Goal: Check status: Check status

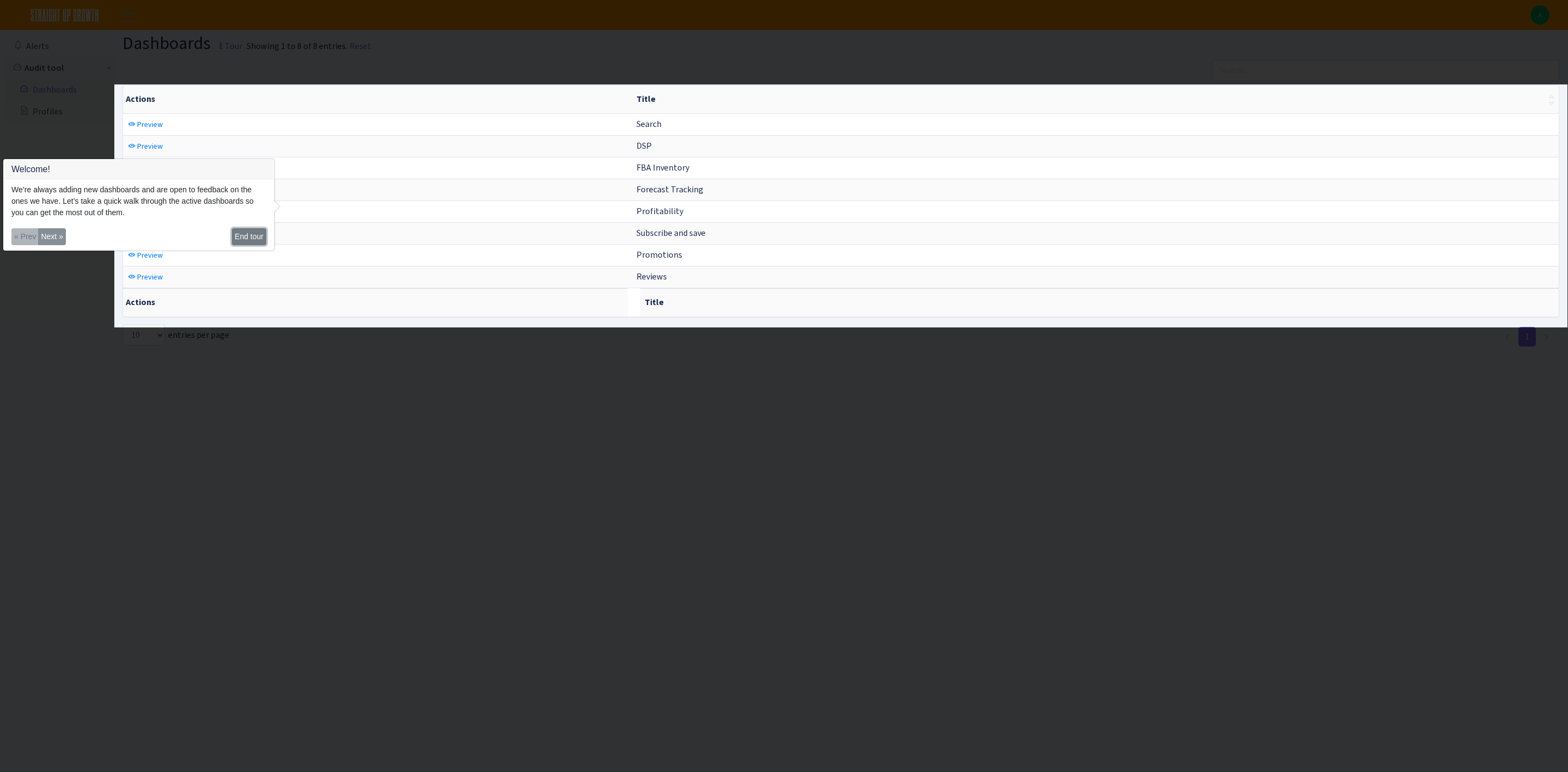
click at [256, 229] on button "End tour" at bounding box center [249, 237] width 34 height 17
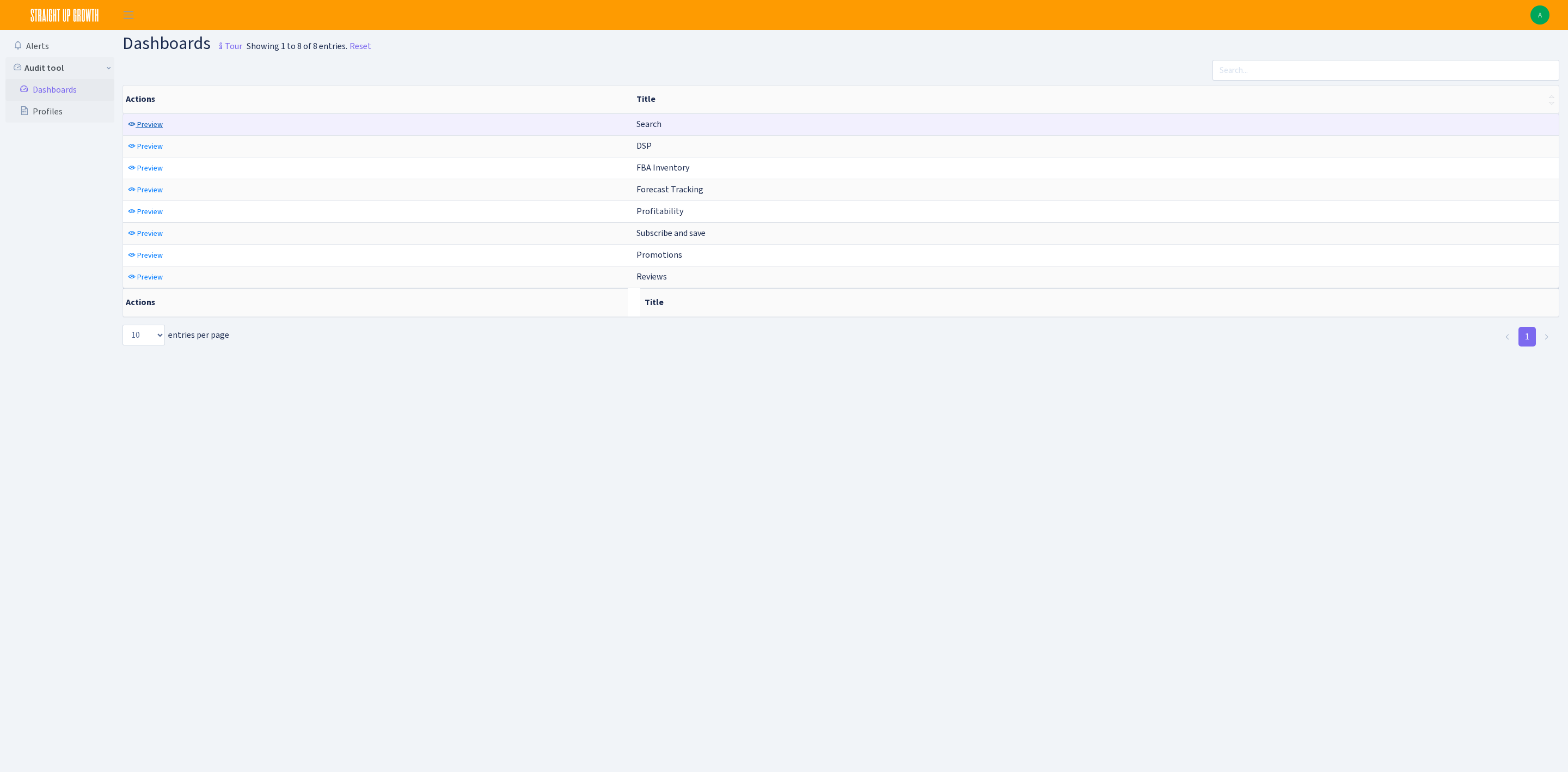
click at [146, 122] on span "Preview" at bounding box center [149, 124] width 26 height 10
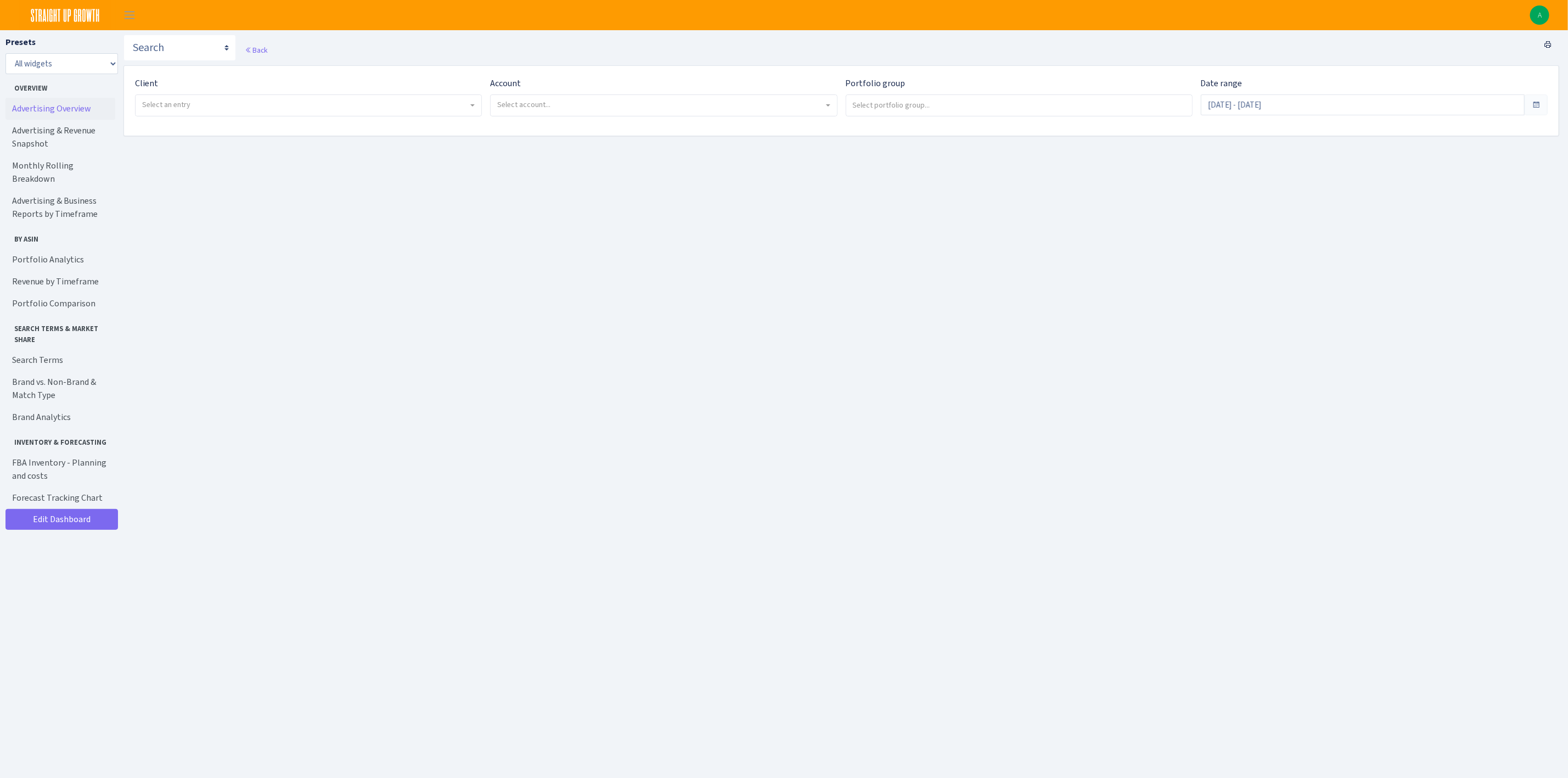
click at [76, 109] on link "Advertising Overview" at bounding box center [60, 108] width 110 height 22
click at [455, 121] on div "Client - Simply Protein <span class="badge badge-success">Current</span><span c…" at bounding box center [304, 101] width 355 height 48
click at [459, 102] on span "Select an entry" at bounding box center [305, 105] width 326 height 11
select select "332"
select select
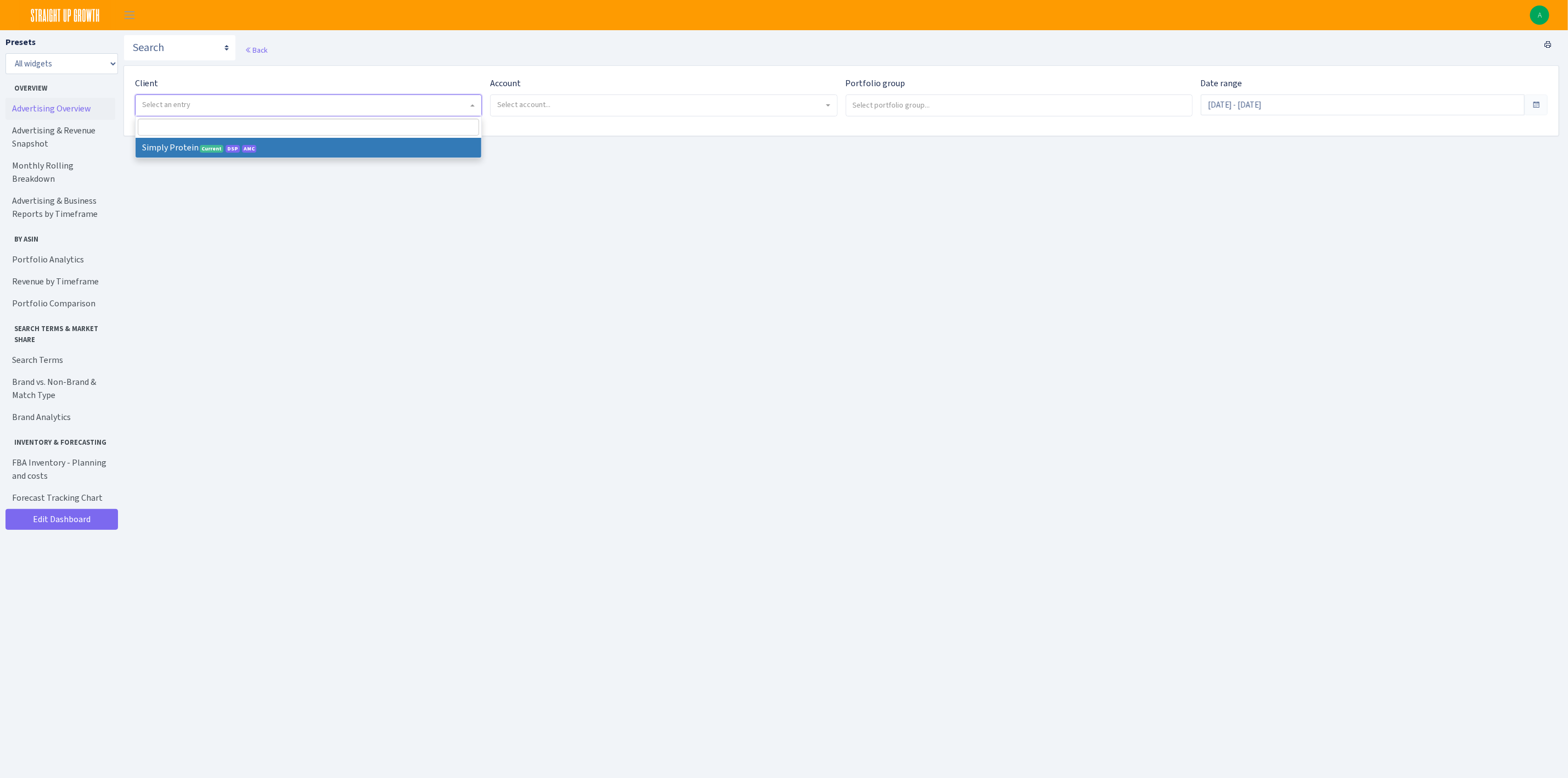
select select
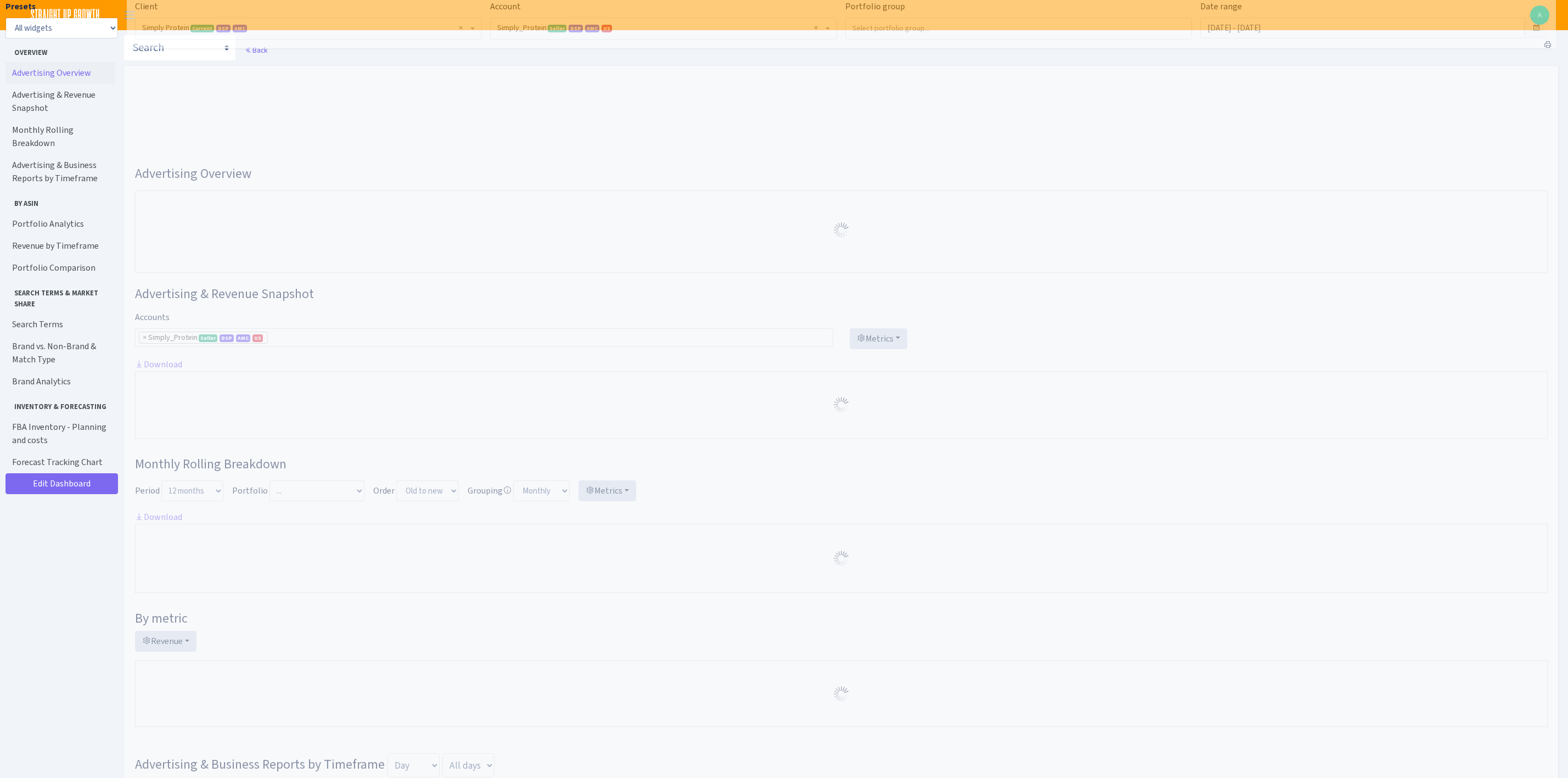
select select "470438976738569"
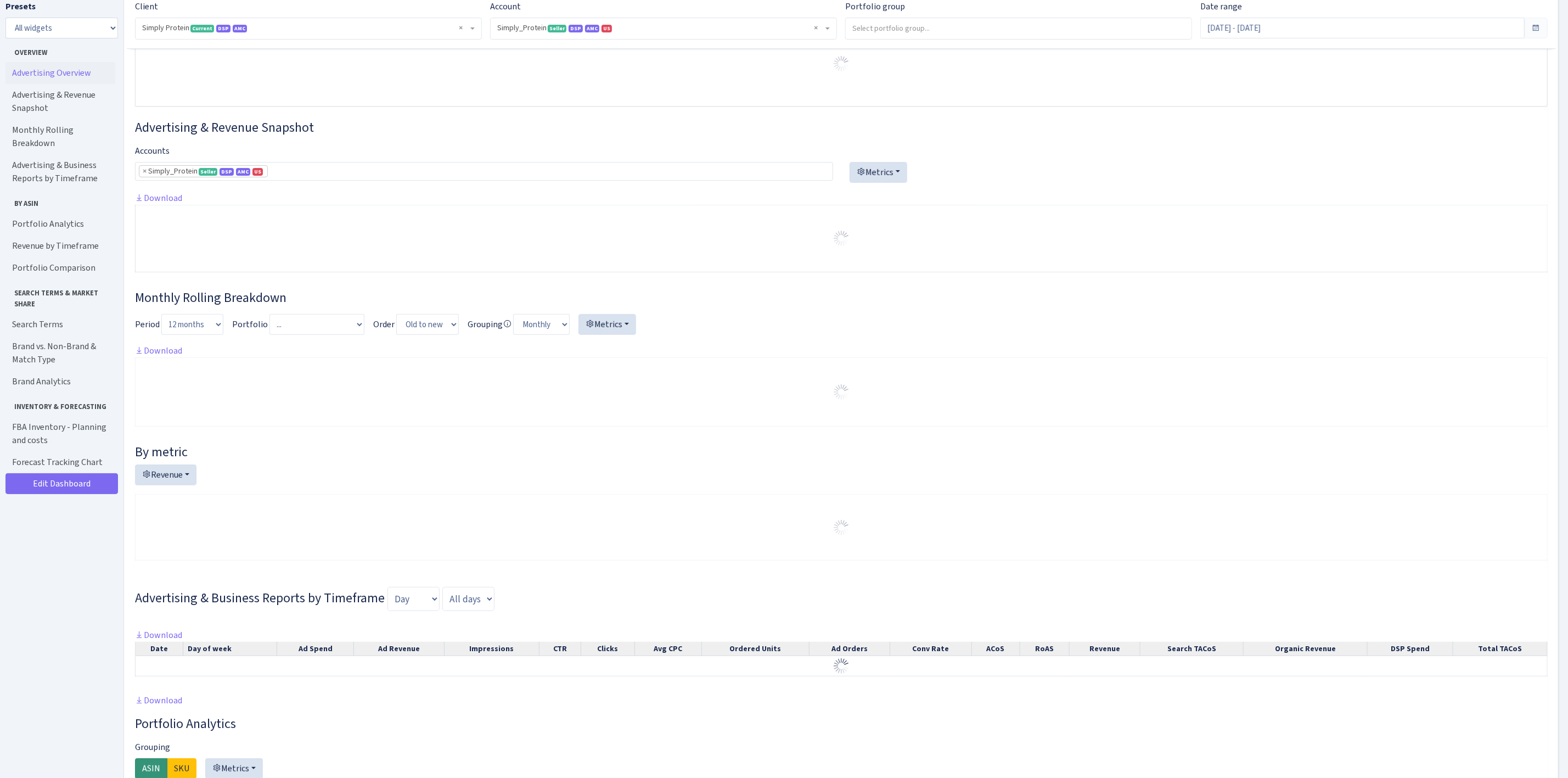
click at [584, 34] on span "× Simply_Protein Seller DSP AMC US 470438976738569A1B3P8939UXC7XENTITYMWGWG0Y0T…" at bounding box center [663, 28] width 346 height 21
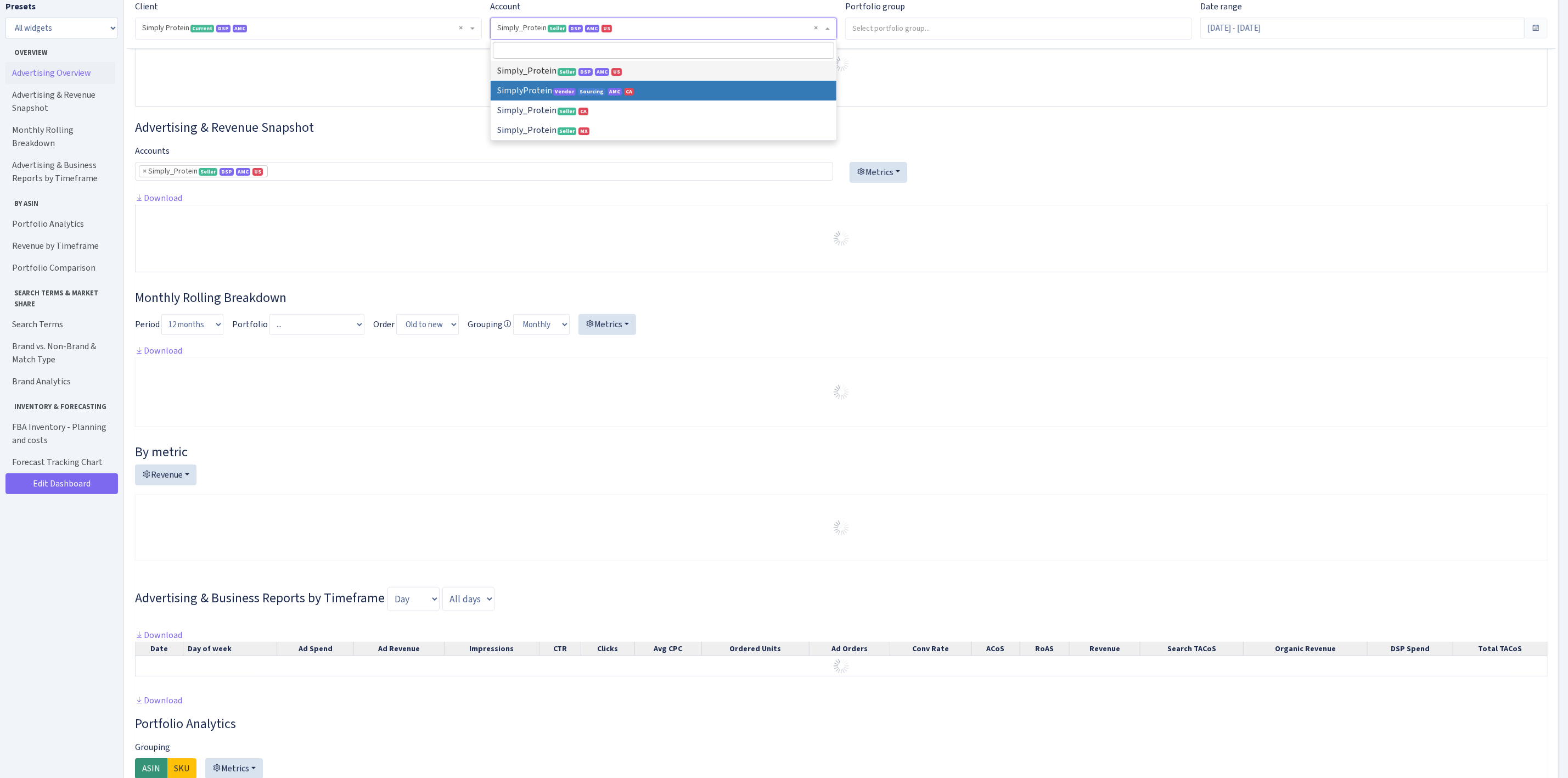
select select
select select "1288314143782501"
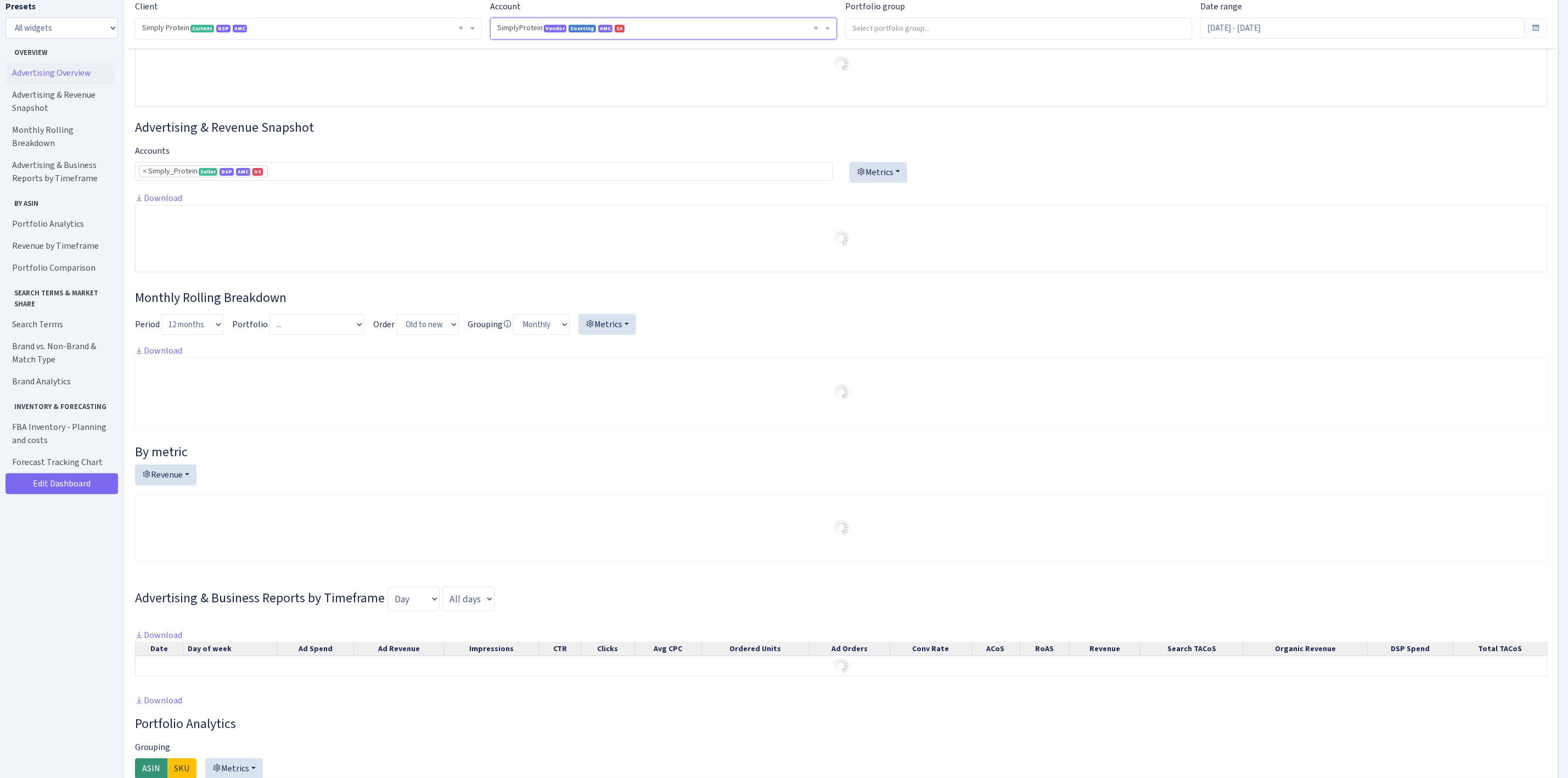
scroll to position [101, 0]
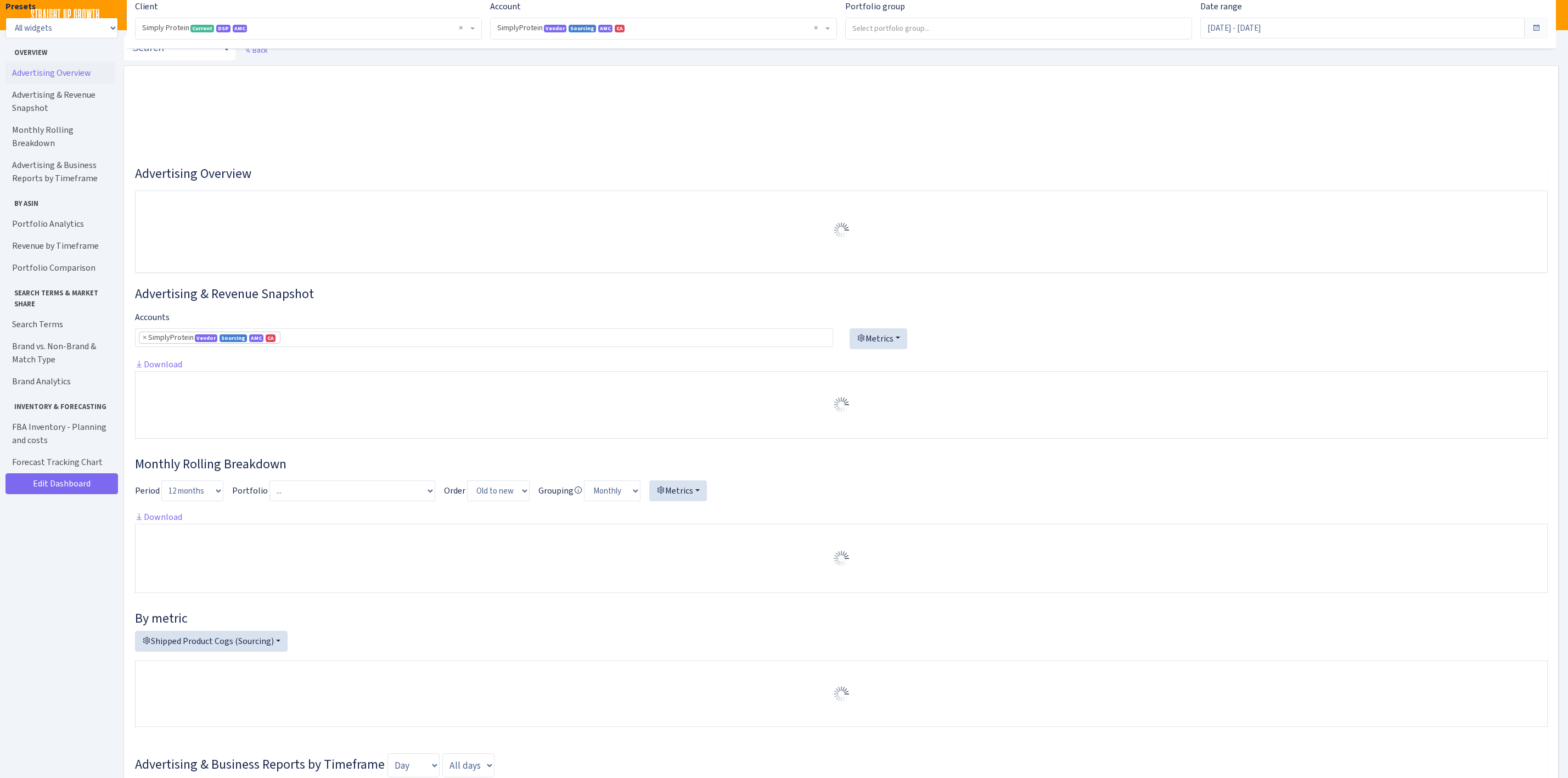
select select "1288314143782501"
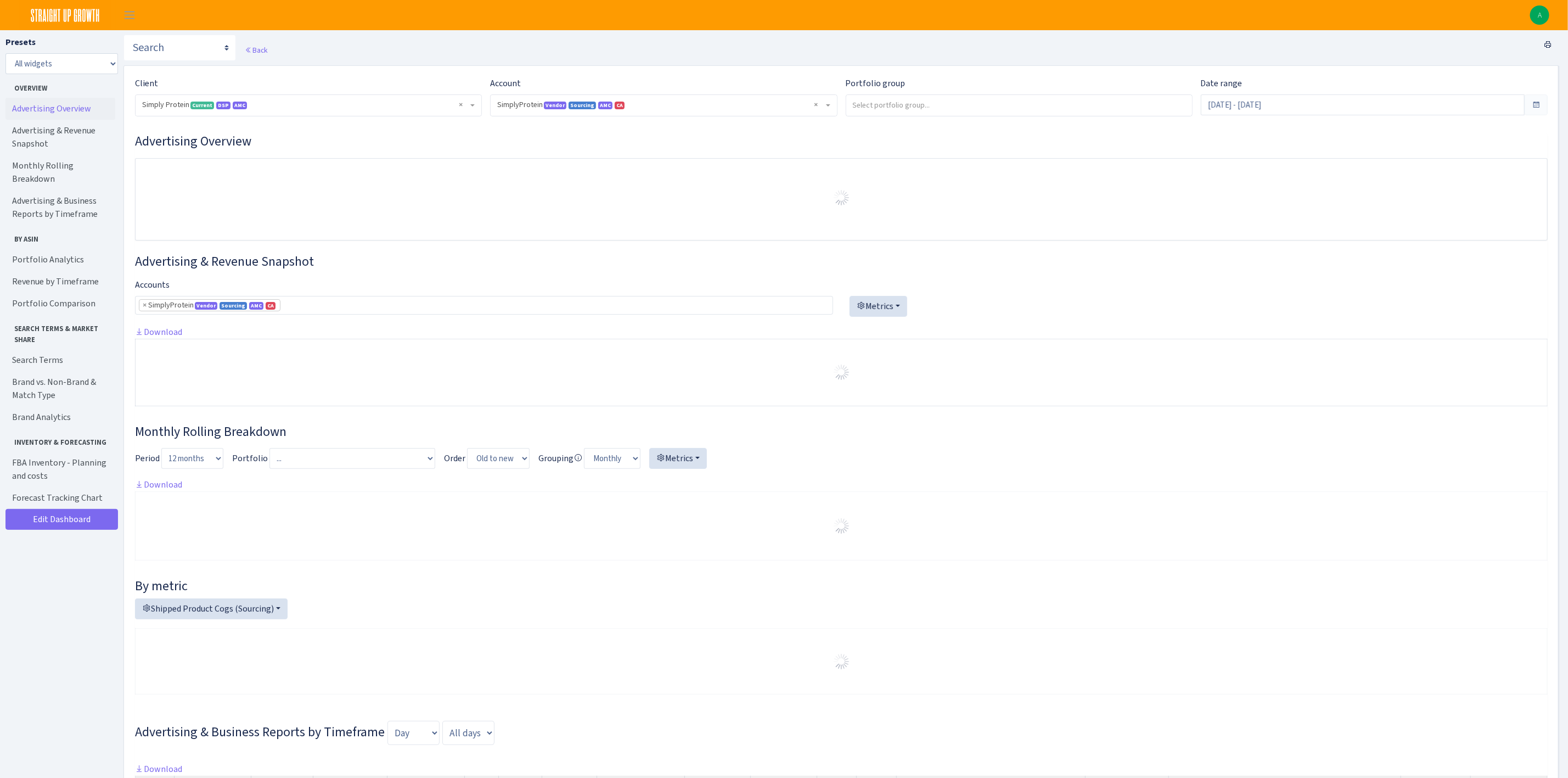
click at [1279, 117] on div "Date range Jul 16, 2025 - Aug 14, 2025" at bounding box center [1375, 101] width 364 height 48
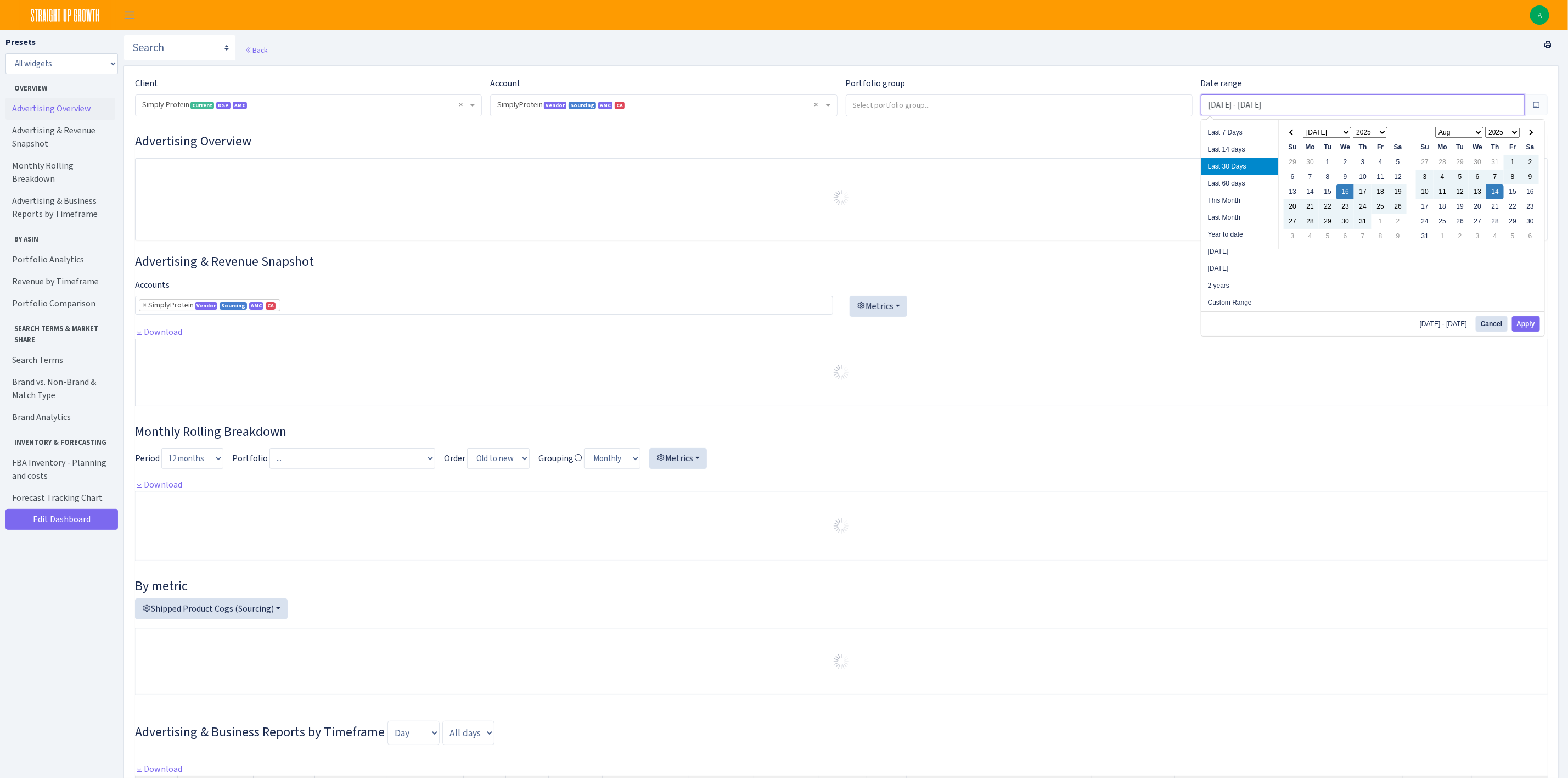
click at [1281, 106] on input "Jul 16, 2025 - Aug 14, 2025" at bounding box center [1362, 105] width 324 height 21
click at [1286, 132] on th at bounding box center [1293, 132] width 18 height 15
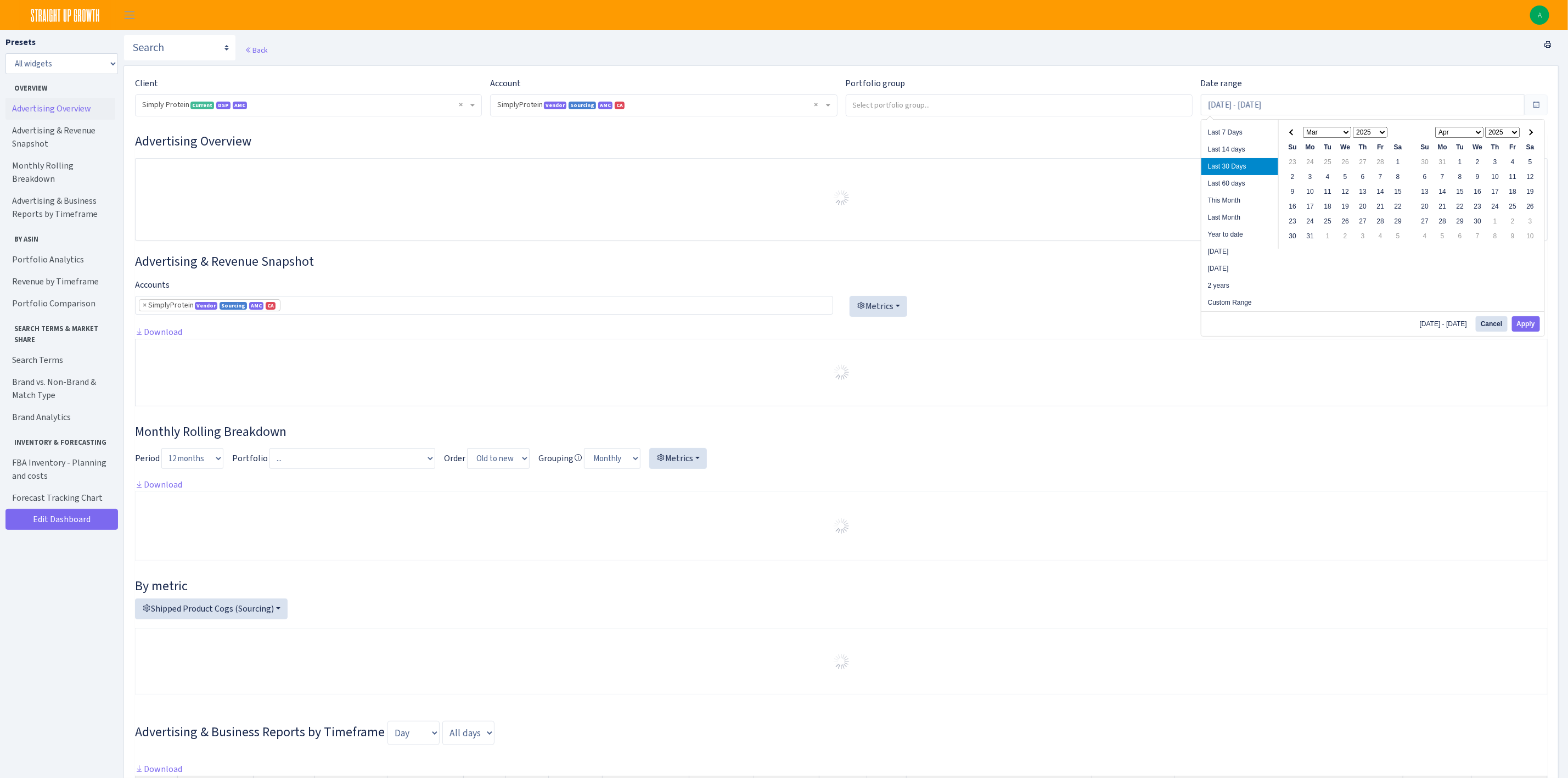
click at [1286, 132] on th at bounding box center [1293, 132] width 18 height 15
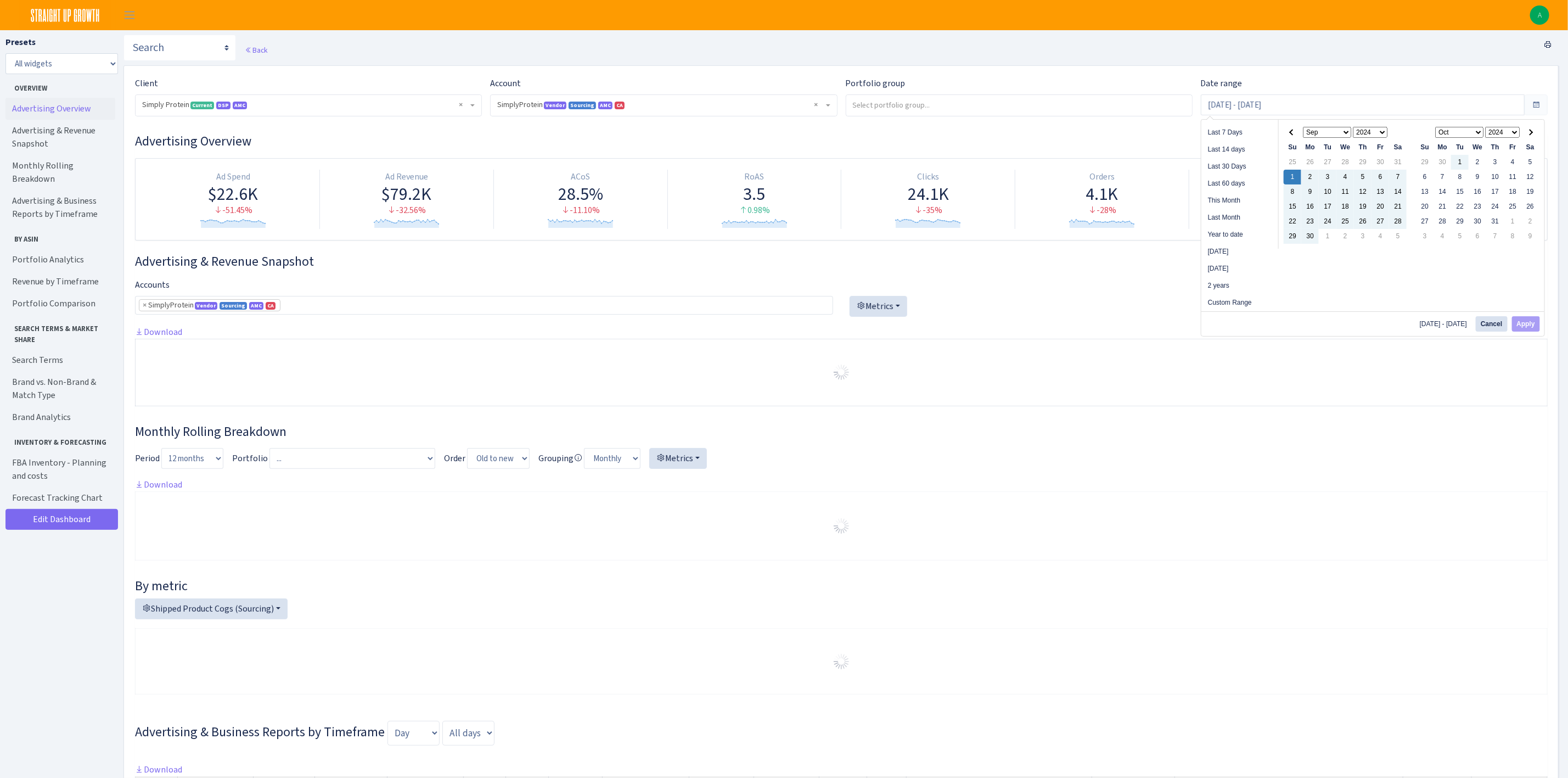
click at [1476, 130] on select "Jan Feb Mar Apr May Jun [DATE] Aug Sep Oct Nov Dec" at bounding box center [1460, 133] width 48 height 11
click at [1509, 138] on th "Jan Feb Mar Apr May Jun Jul Aug Sep Oct Nov Dec 2024 2025 2026 2027 2028 2029 2…" at bounding box center [1478, 132] width 88 height 15
click at [1512, 129] on select "2024 2025 2026 2027 2028 2029 2030 2031 2032 2033 2034 2035 2036 2037 2038 2039…" at bounding box center [1502, 133] width 34 height 11
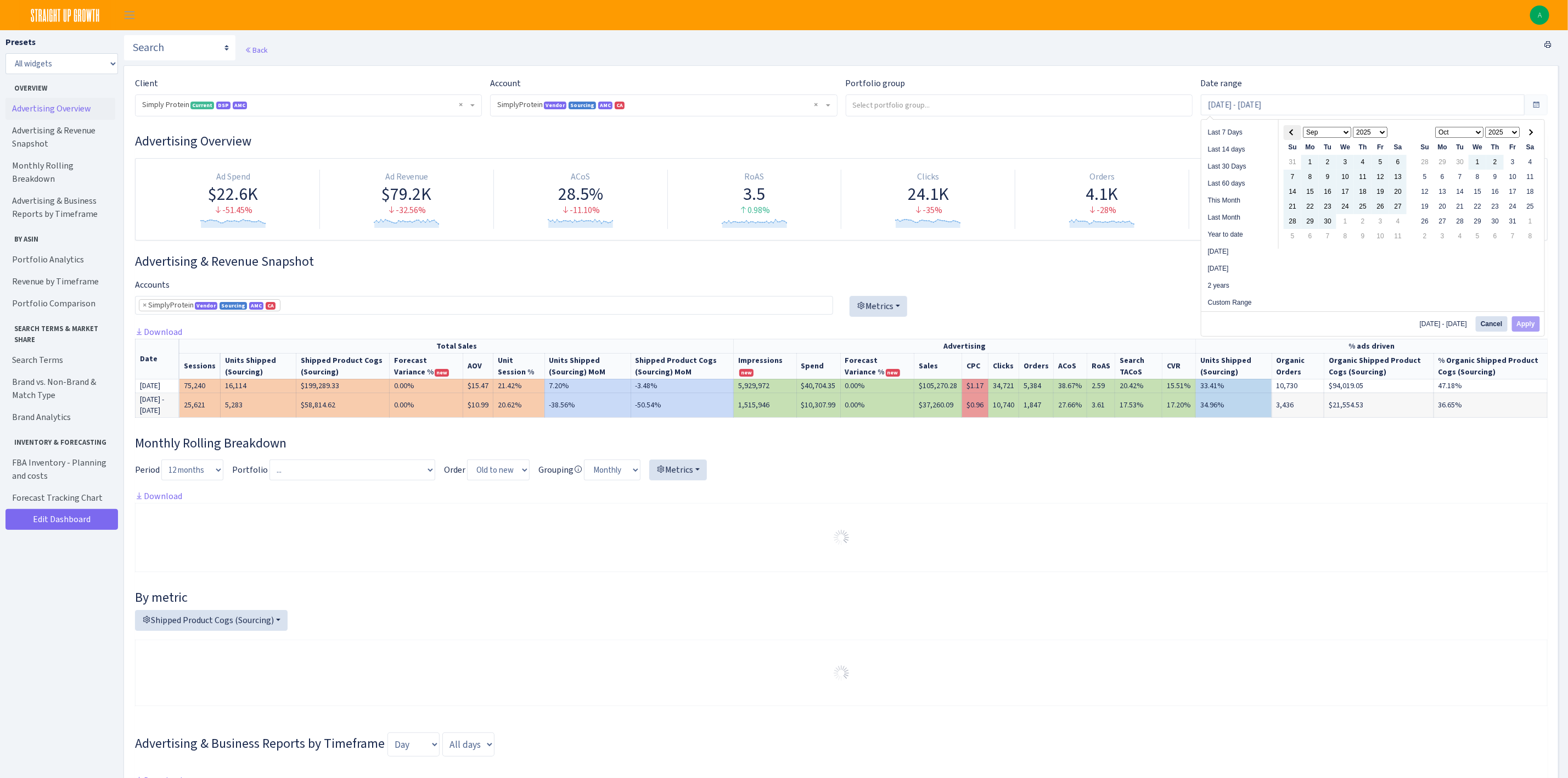
click at [1297, 137] on th at bounding box center [1293, 132] width 18 height 15
click at [1296, 136] on th at bounding box center [1293, 132] width 18 height 15
click at [1527, 139] on th at bounding box center [1530, 132] width 18 height 15
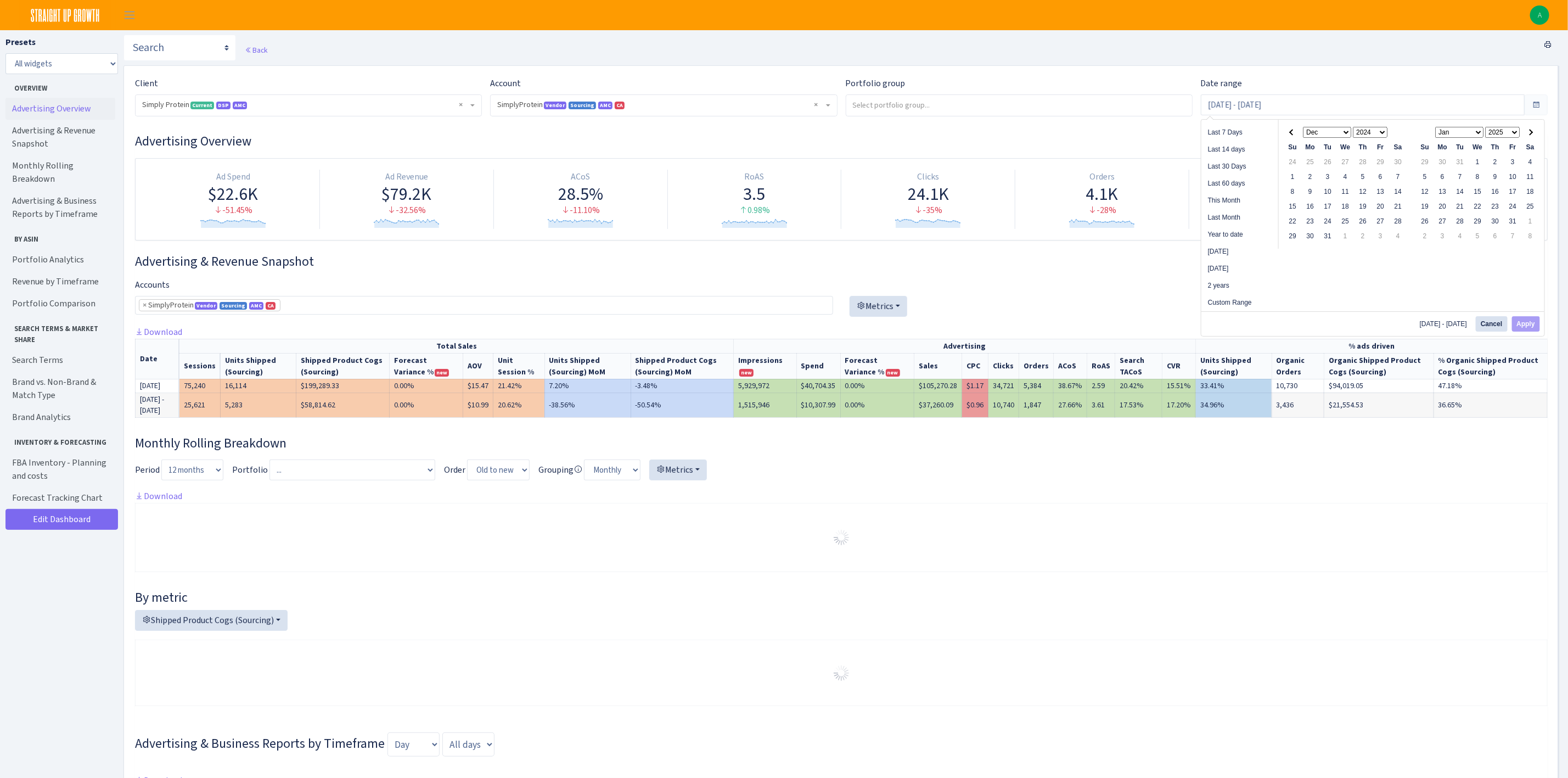
click at [1527, 139] on th at bounding box center [1530, 132] width 18 height 15
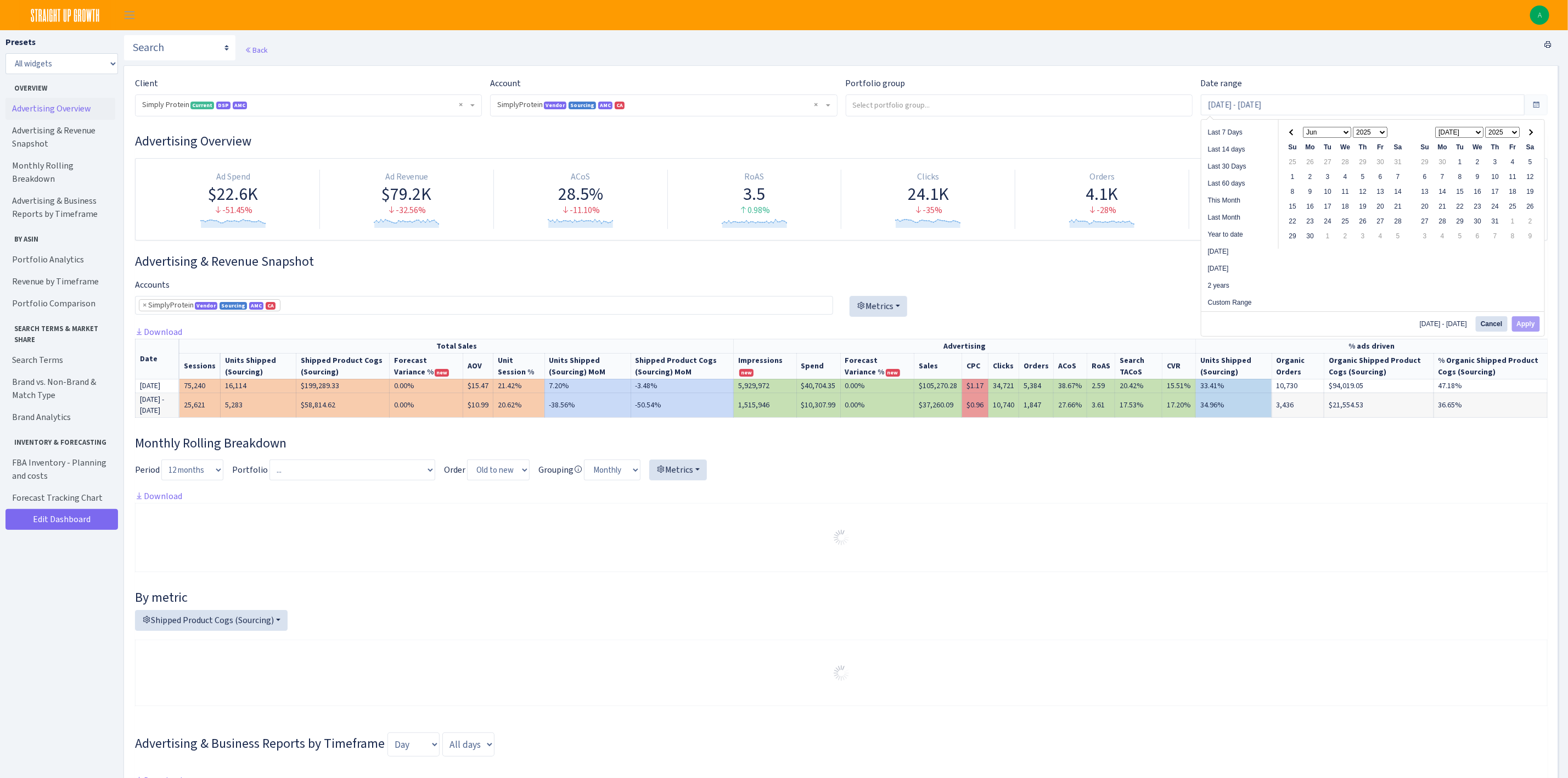
click at [1527, 139] on th at bounding box center [1530, 132] width 18 height 15
type input "[DATE] - [DATE]"
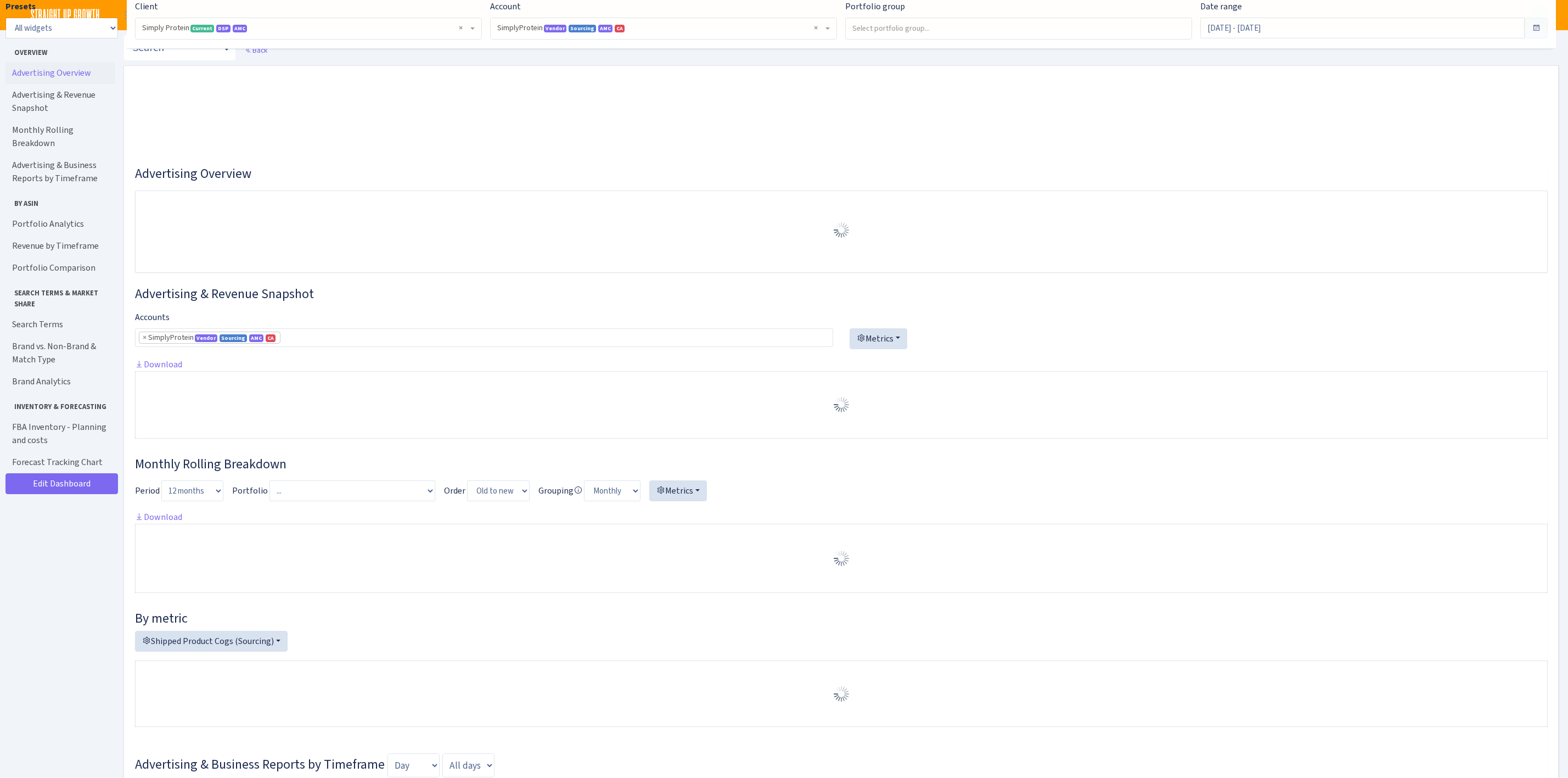
select select "1288314143782501"
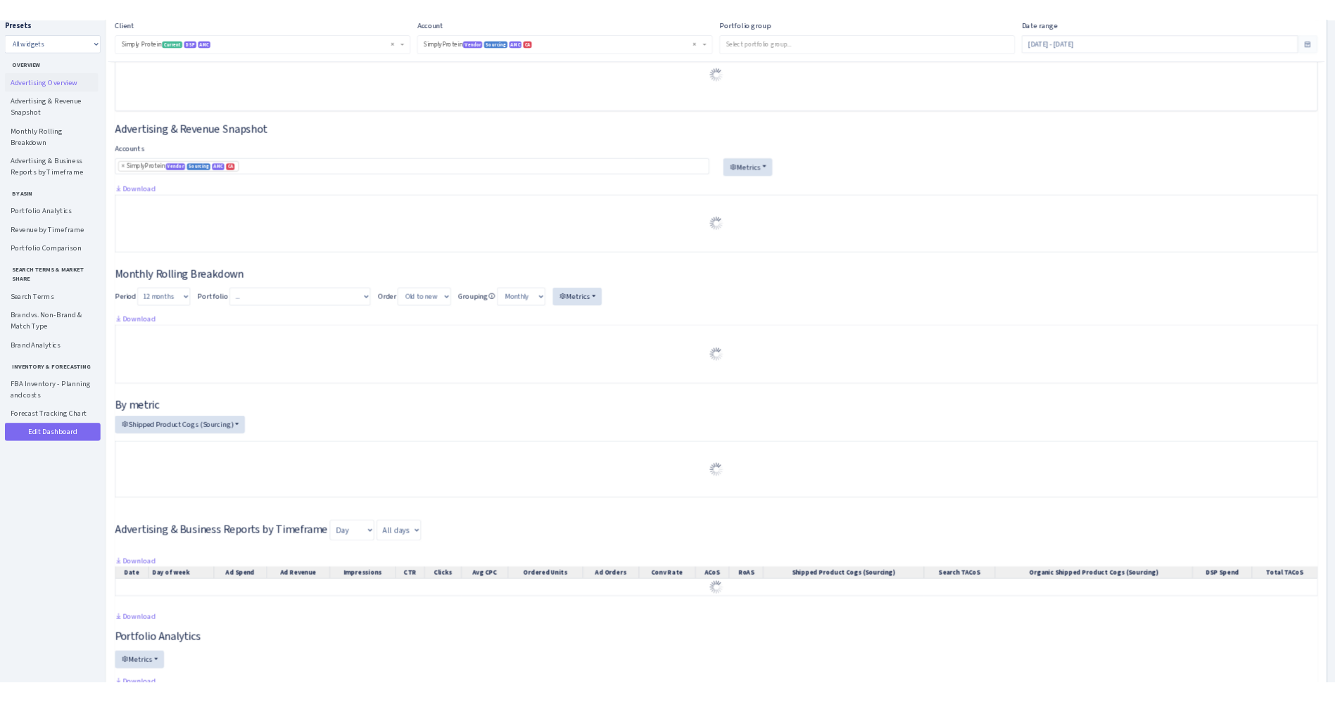
scroll to position [213, 0]
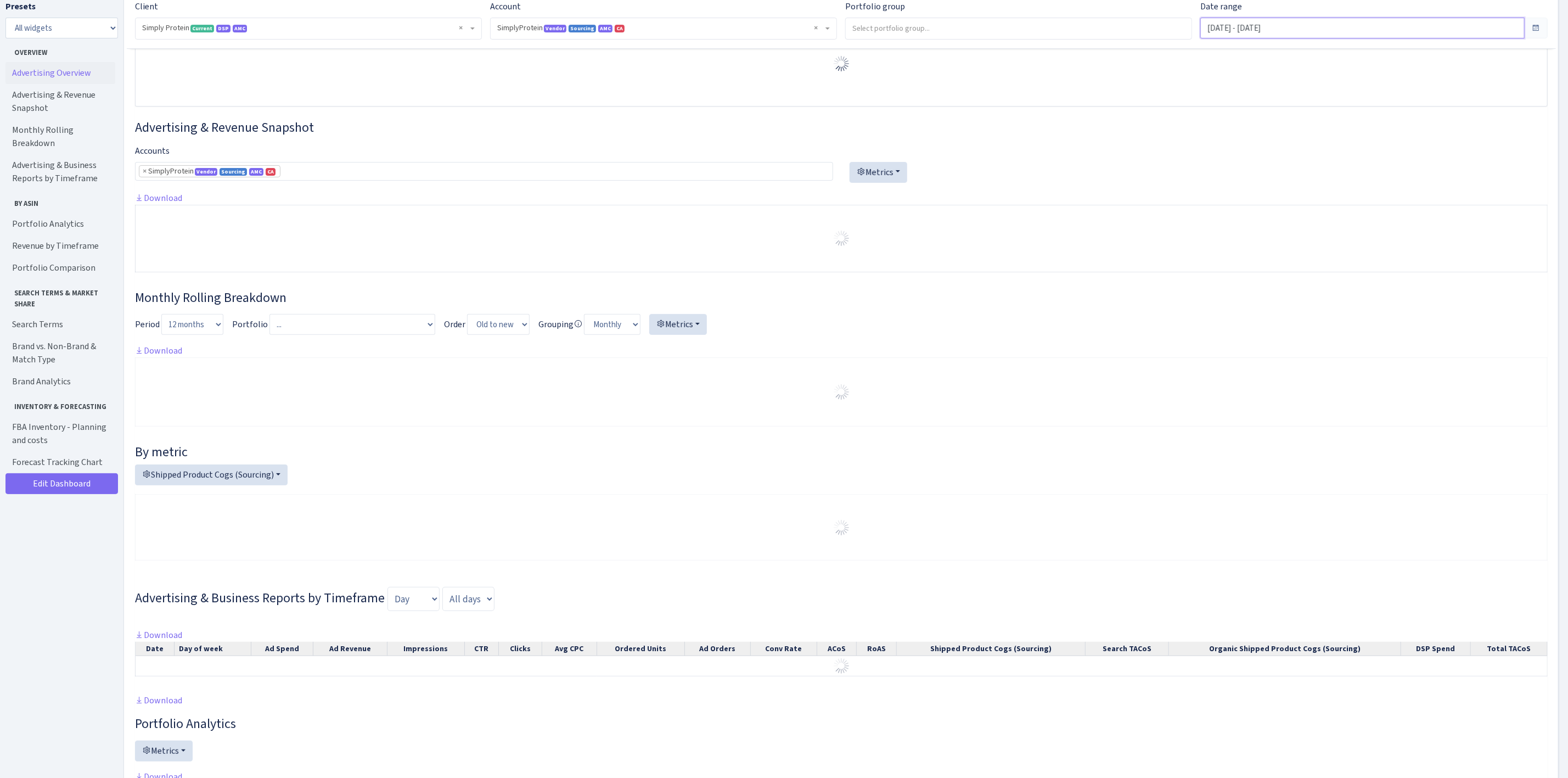
click at [1242, 30] on input "[DATE] - [DATE]" at bounding box center [1362, 28] width 324 height 21
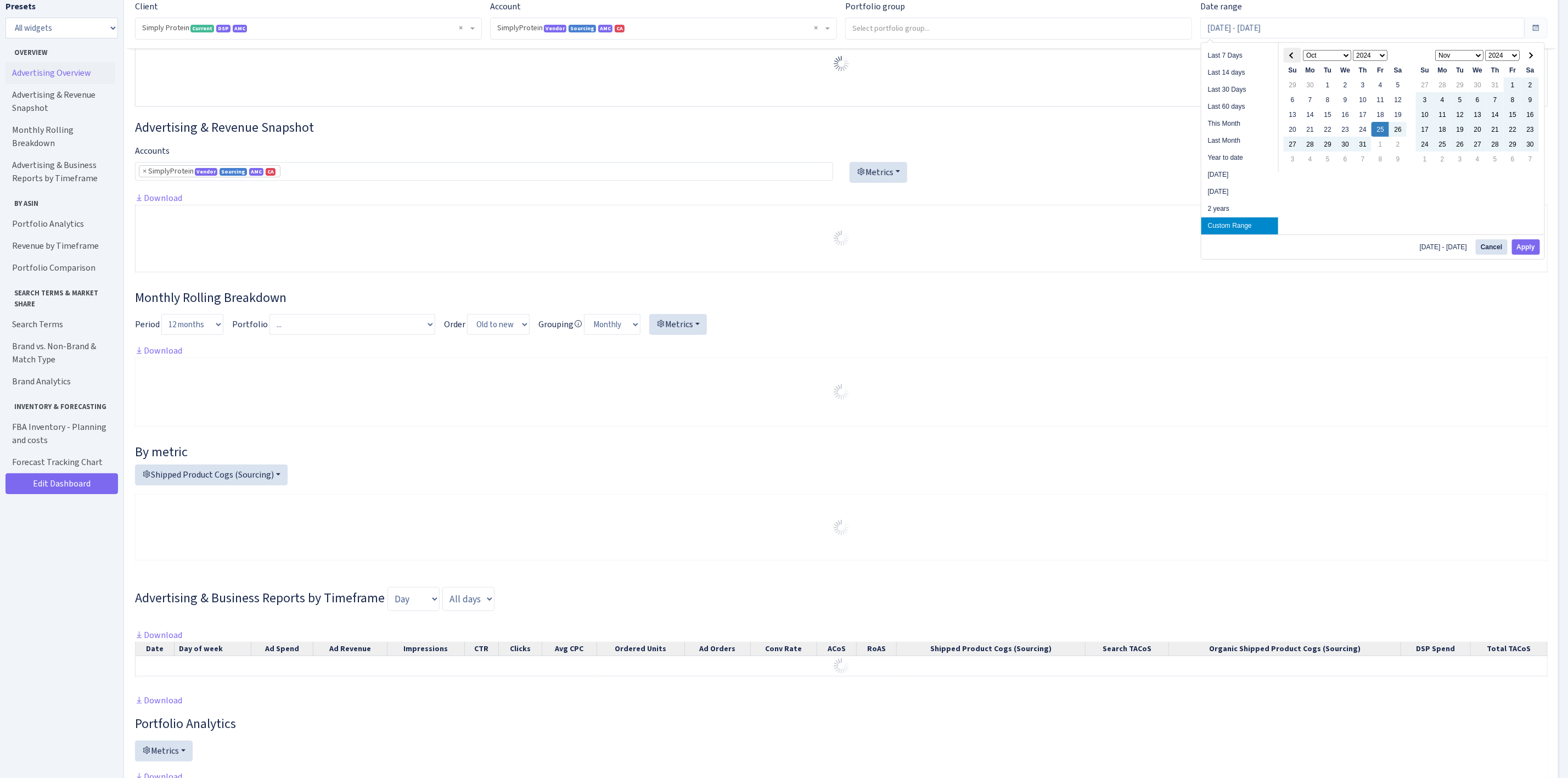
click at [1293, 56] on span at bounding box center [1293, 55] width 6 height 6
click at [1283, 98] on div "Jan Feb Mar Apr May Jun [DATE] Aug Sep Oct Nov [DATE] 1926 1927 1928 1929 1930 …" at bounding box center [1347, 108] width 129 height 120
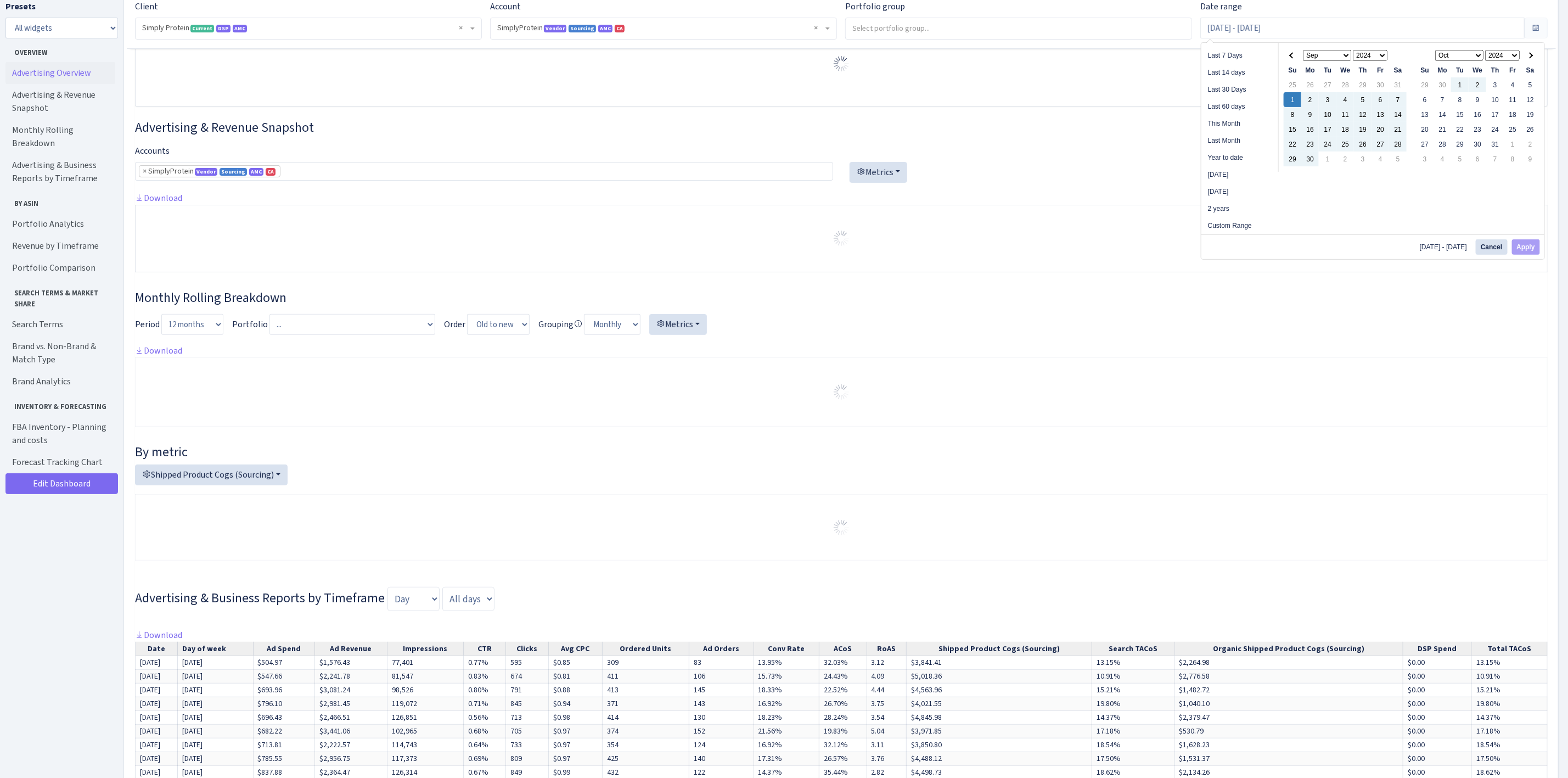
click at [1469, 339] on div at bounding box center [841, 329] width 1413 height 30
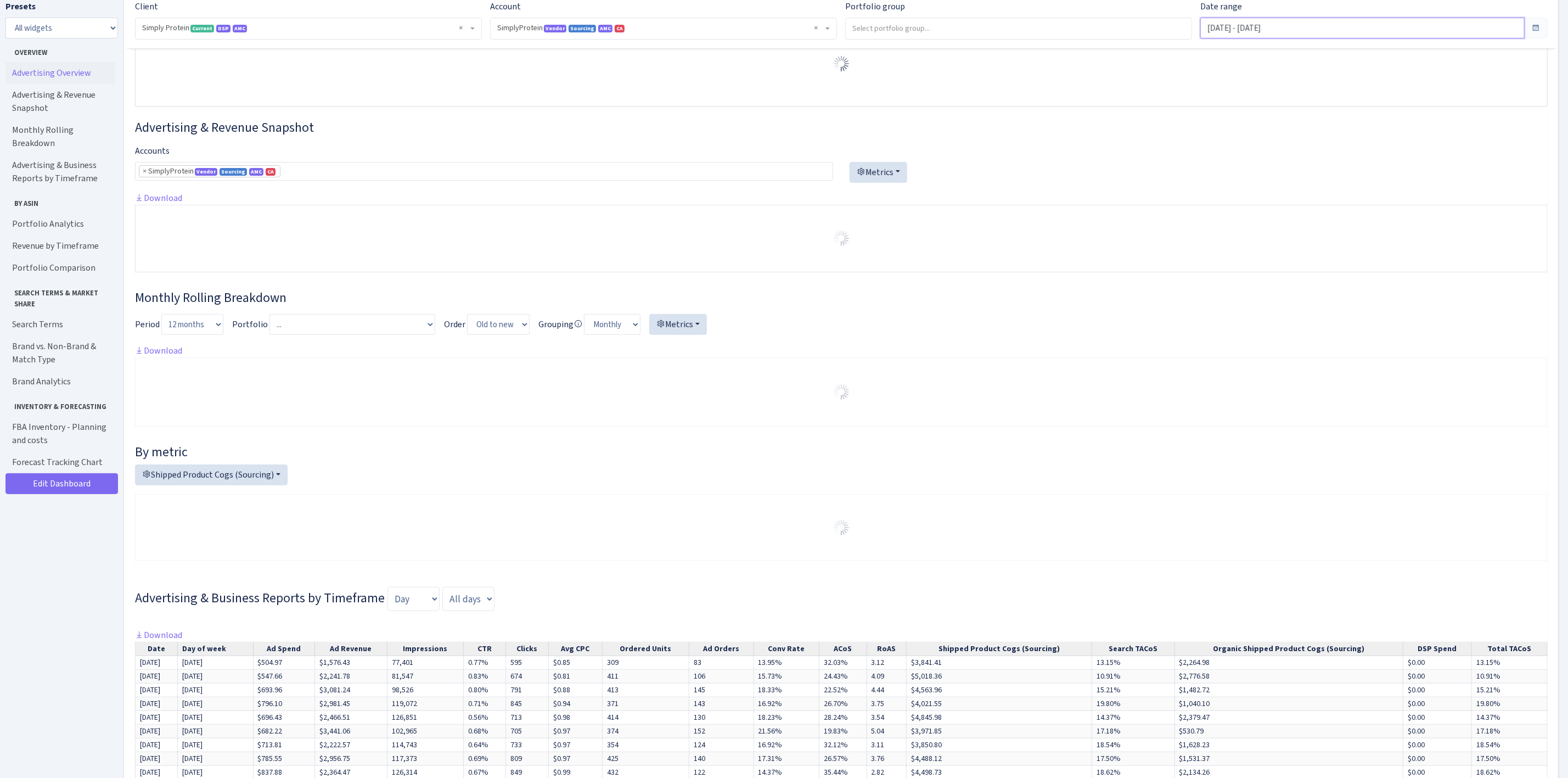
click at [1286, 20] on input "[DATE] - [DATE]" at bounding box center [1362, 28] width 324 height 21
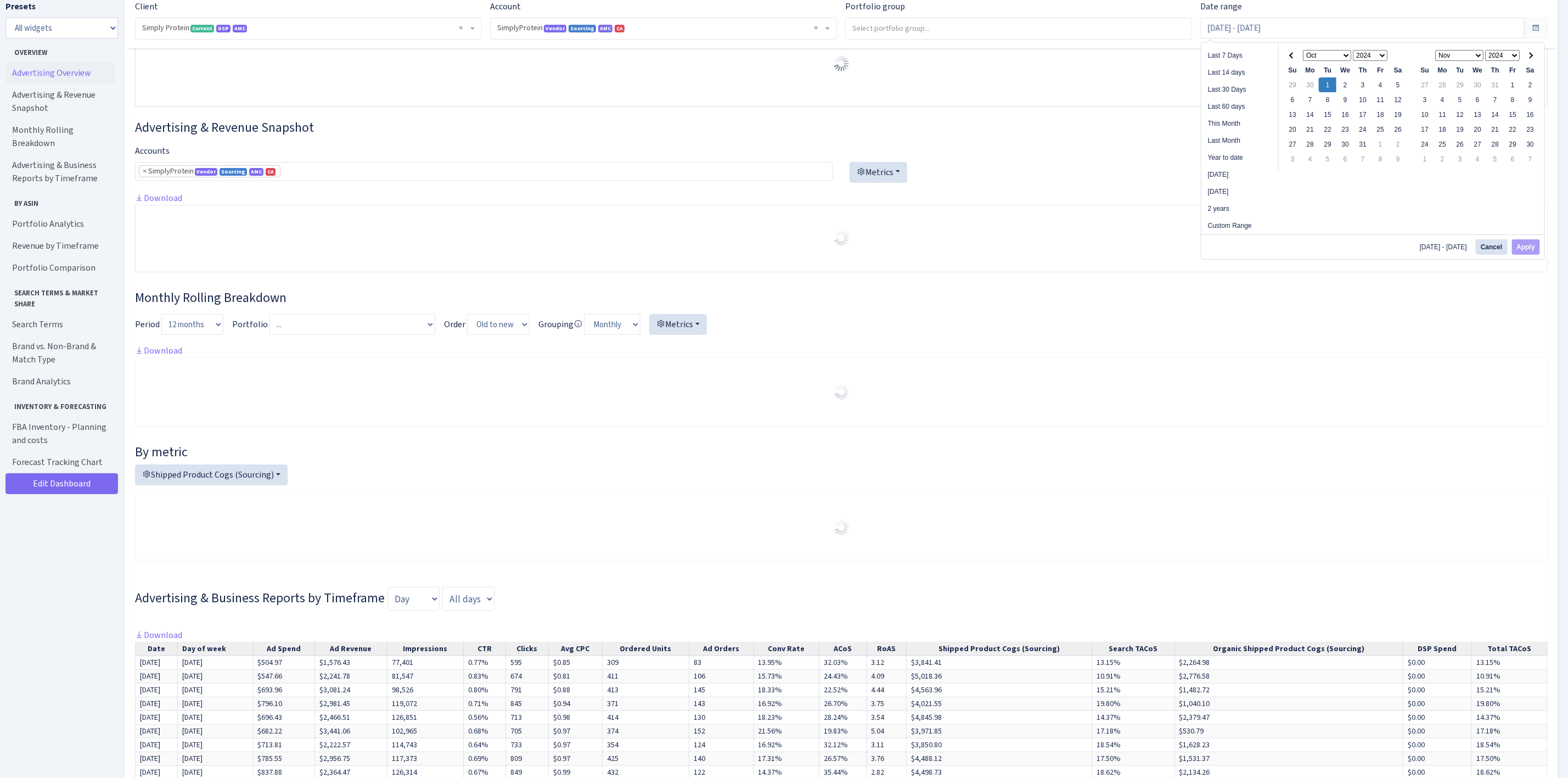
click at [1327, 53] on select "Jan Feb Mar Apr May Jun [DATE] Aug Sep Oct Nov Dec" at bounding box center [1327, 55] width 48 height 11
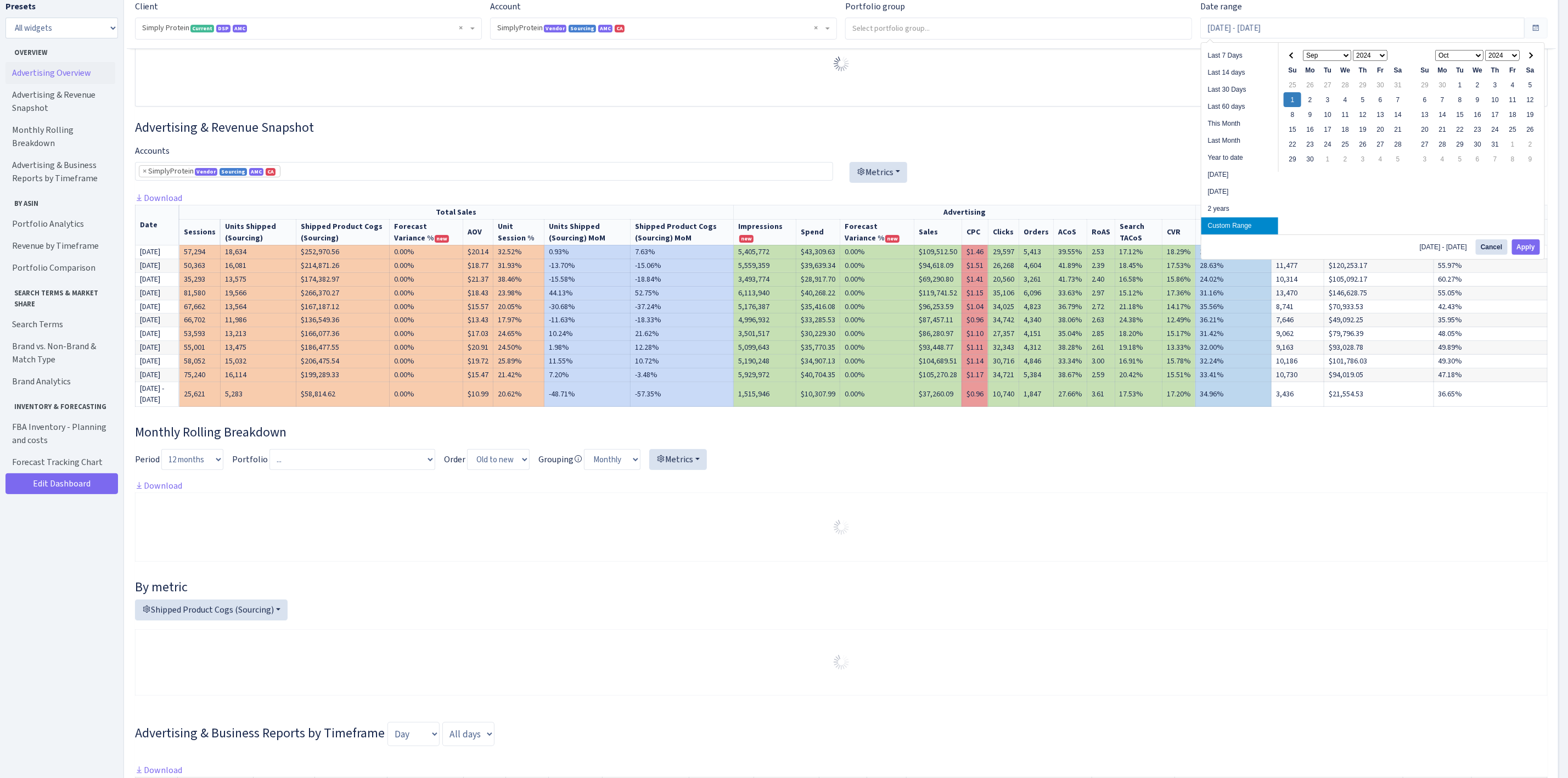
click at [1479, 56] on select "Jan Feb Mar Apr May Jun [DATE] Aug Sep Oct Nov Dec" at bounding box center [1460, 55] width 48 height 11
click at [1518, 53] on select "2024 2025 2026 2027 2028 2029 2030 2031 2032 2033 2034 2035 2036 2037 2038 2039…" at bounding box center [1502, 55] width 34 height 11
click at [1464, 59] on select "Jan Feb Mar Apr May Jun [DATE] Aug Sep Oct Nov Dec" at bounding box center [1460, 55] width 48 height 11
click at [1295, 56] on span at bounding box center [1293, 55] width 6 height 6
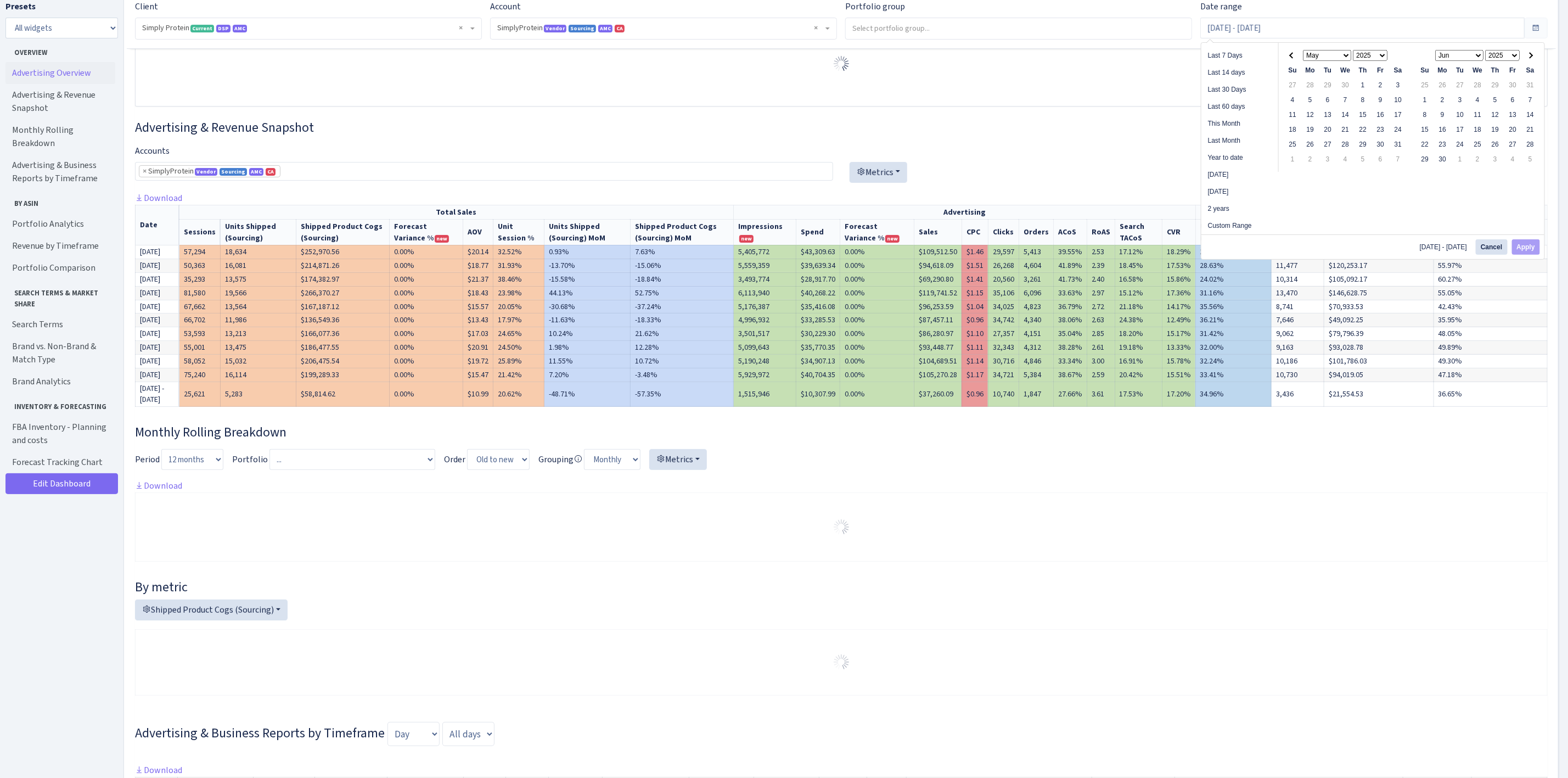
click at [1295, 56] on span at bounding box center [1293, 55] width 6 height 6
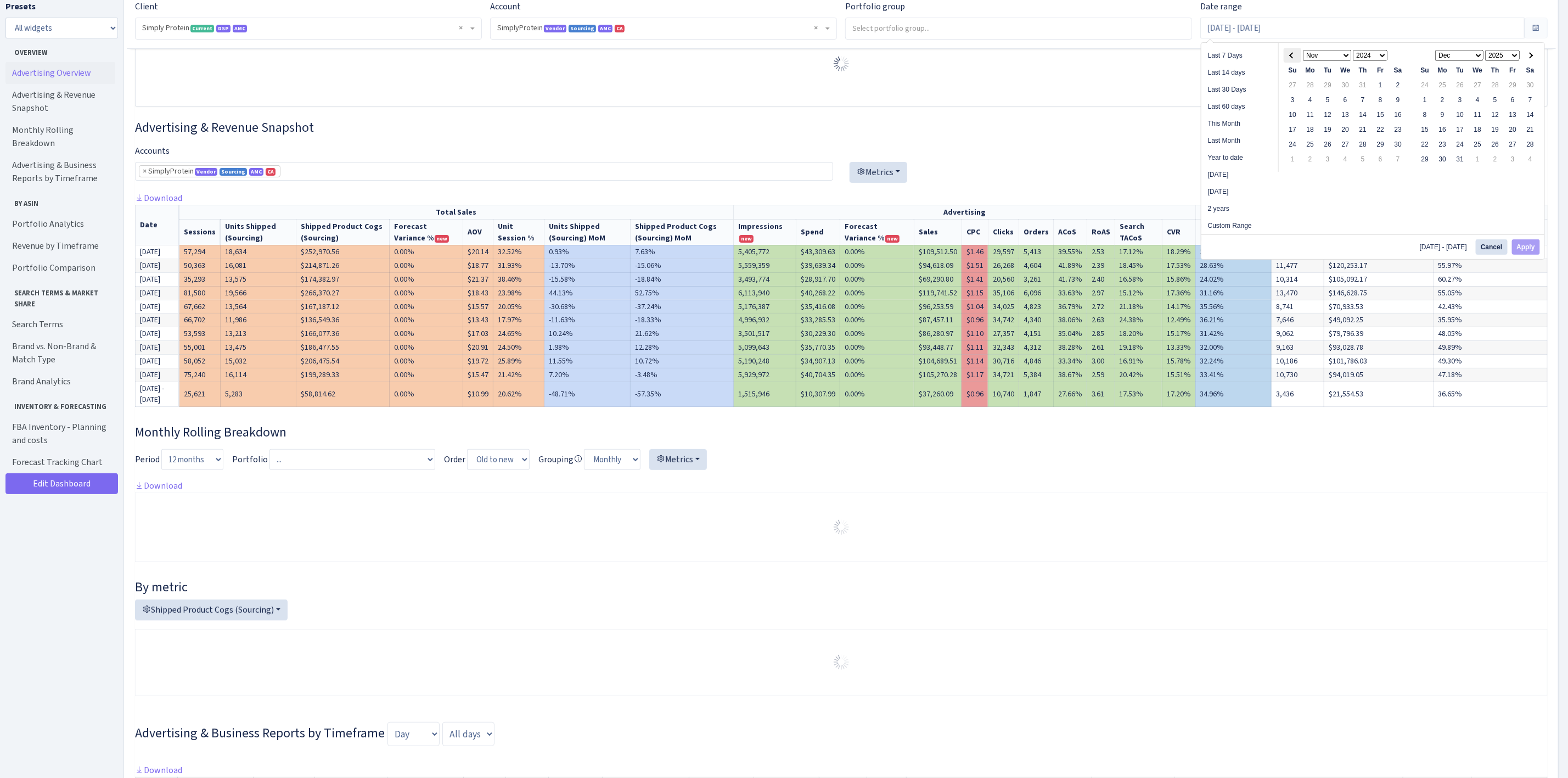
click at [1290, 58] on th at bounding box center [1293, 55] width 18 height 15
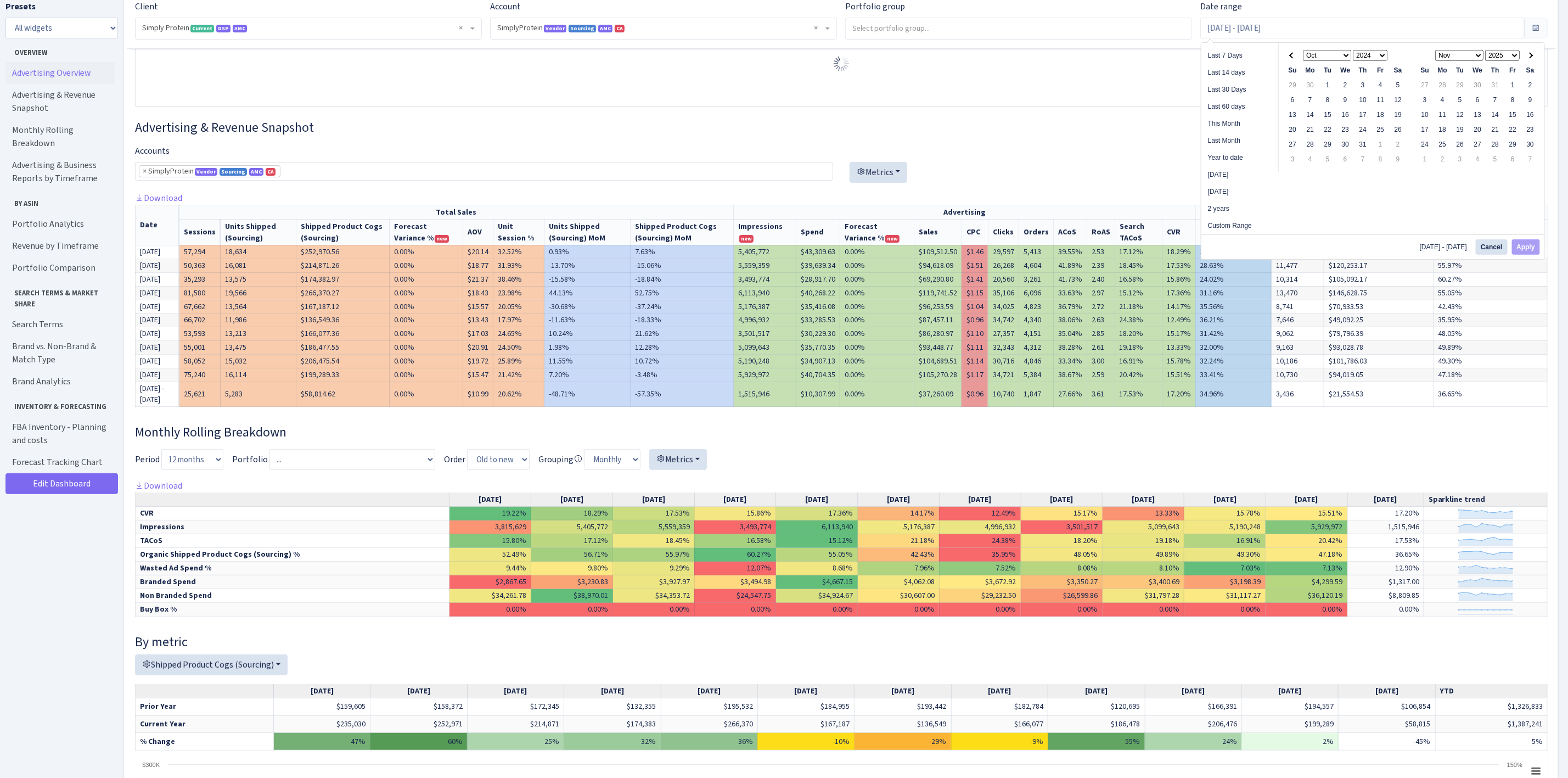
click at [1290, 58] on th at bounding box center [1293, 55] width 18 height 15
click at [1521, 281] on td "60.27%" at bounding box center [1491, 279] width 114 height 14
click at [1272, 31] on input "[DATE] - [DATE]" at bounding box center [1362, 28] width 324 height 21
click at [1295, 59] on th at bounding box center [1293, 55] width 18 height 15
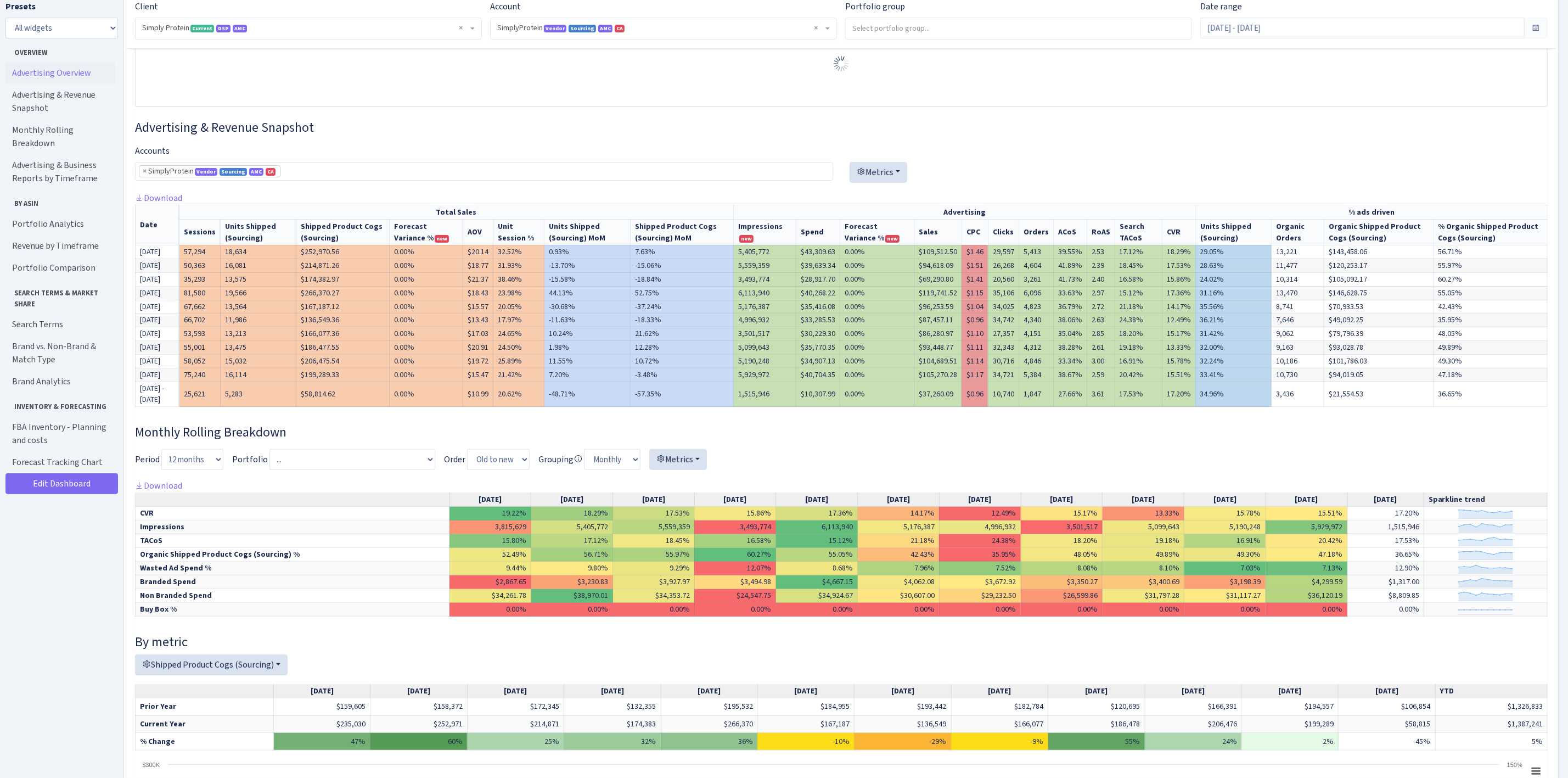
click at [1162, 129] on h3 "Advertising & Revenue Snapshot" at bounding box center [841, 127] width 1413 height 16
